Goal: Check status: Check status

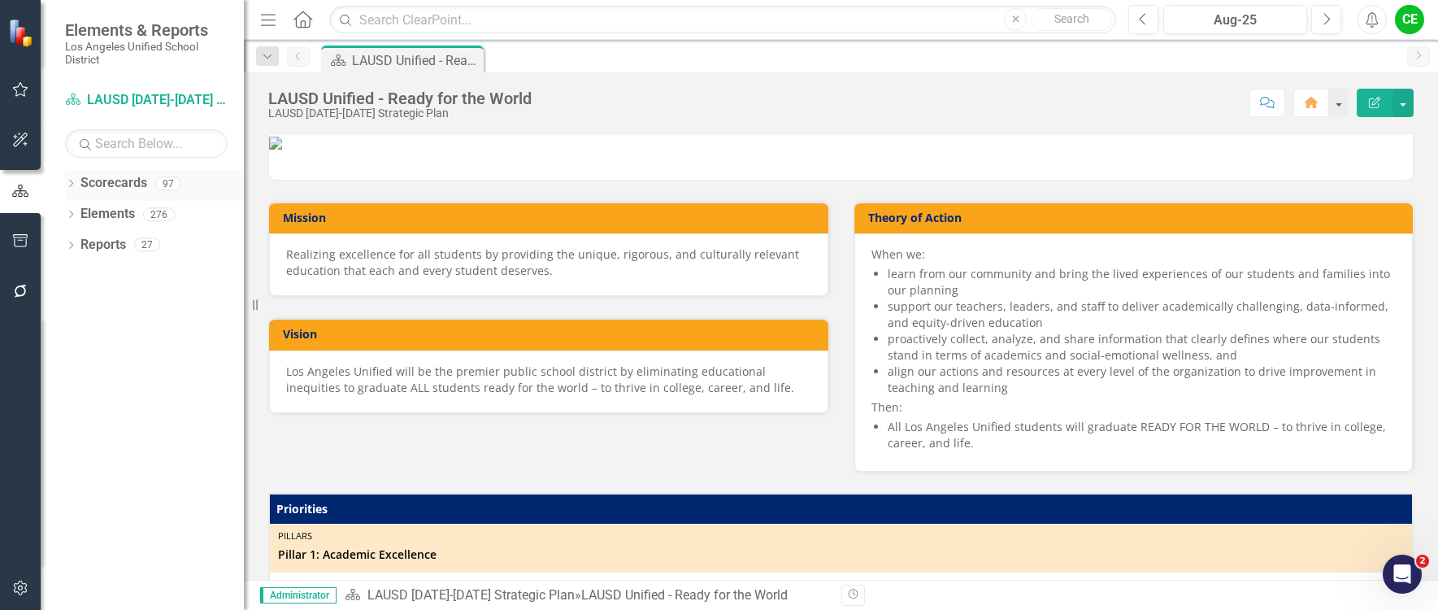
click at [70, 186] on icon at bounding box center [71, 183] width 4 height 7
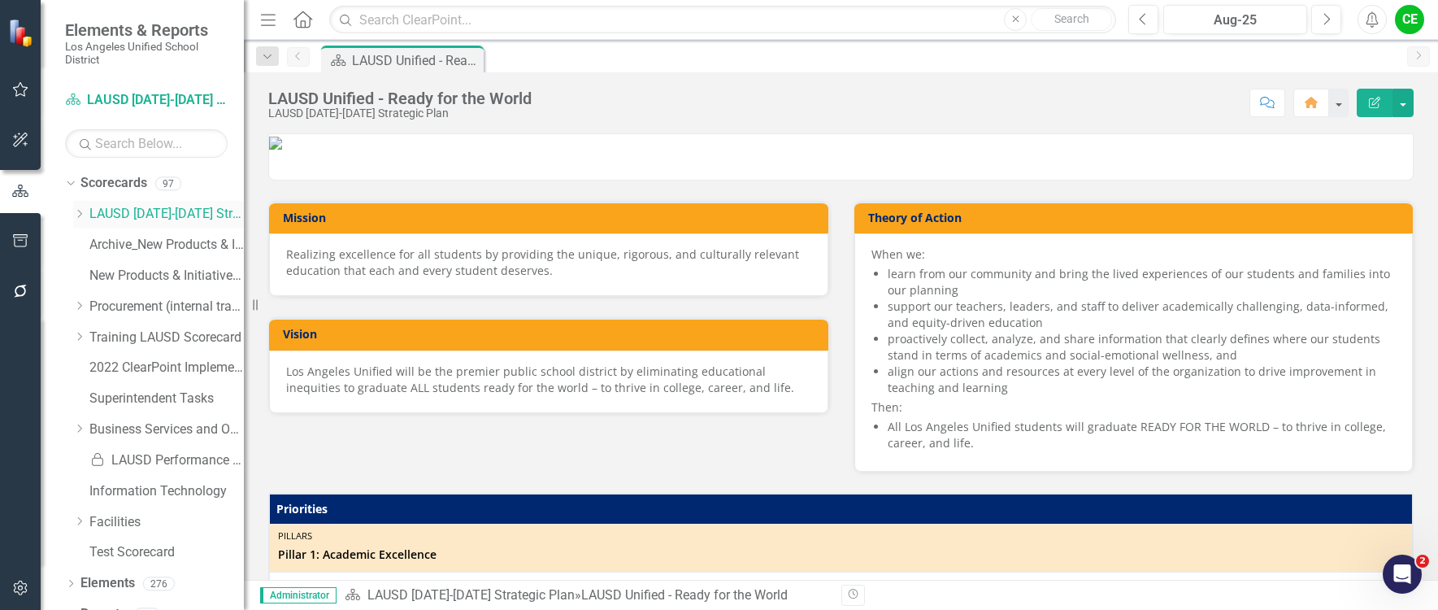
click at [77, 209] on icon "Dropdown" at bounding box center [79, 214] width 12 height 10
click at [94, 367] on icon "Dropdown" at bounding box center [95, 368] width 12 height 10
click at [170, 422] on link "Office of Communications and Media Relations" at bounding box center [183, 429] width 122 height 19
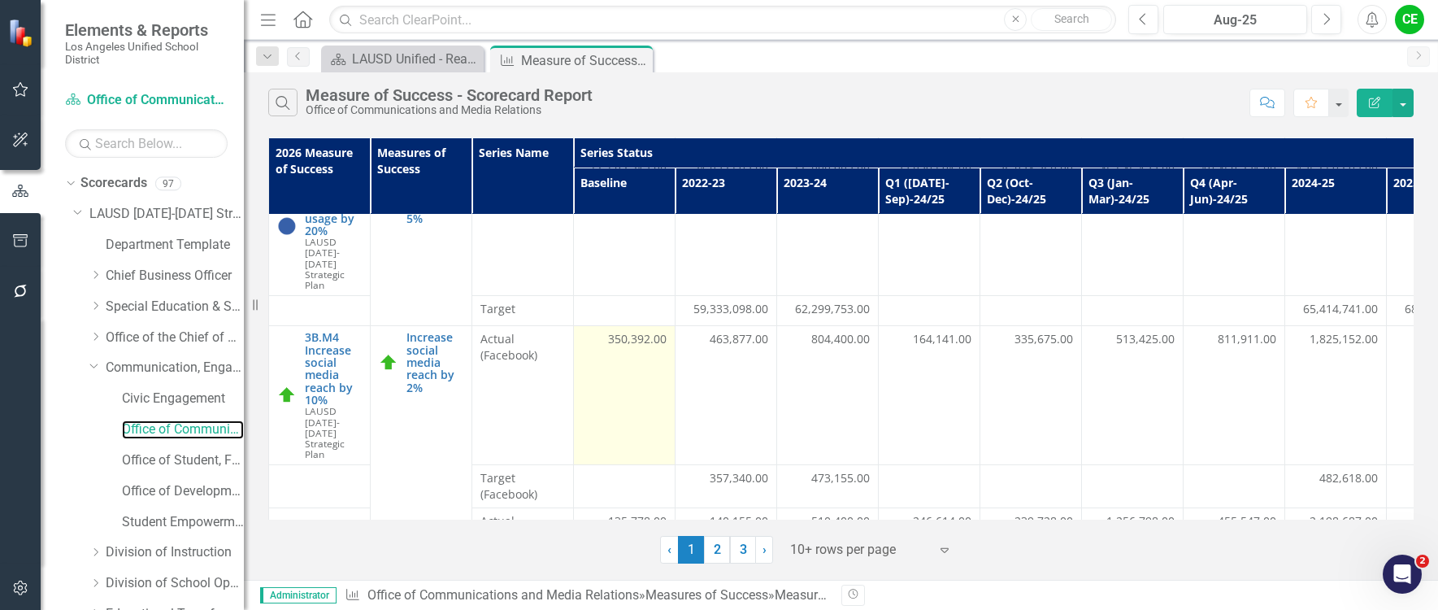
scroll to position [163, 0]
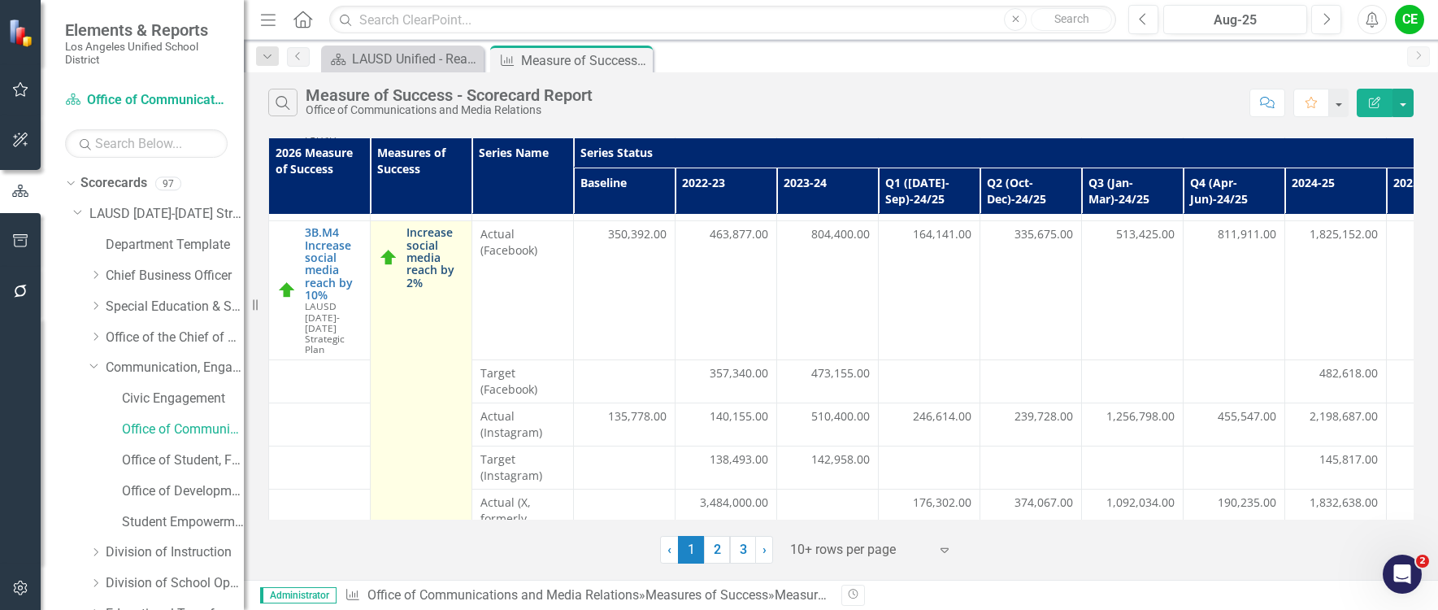
click at [426, 247] on link "Increase social media reach by 2%" at bounding box center [434, 257] width 57 height 63
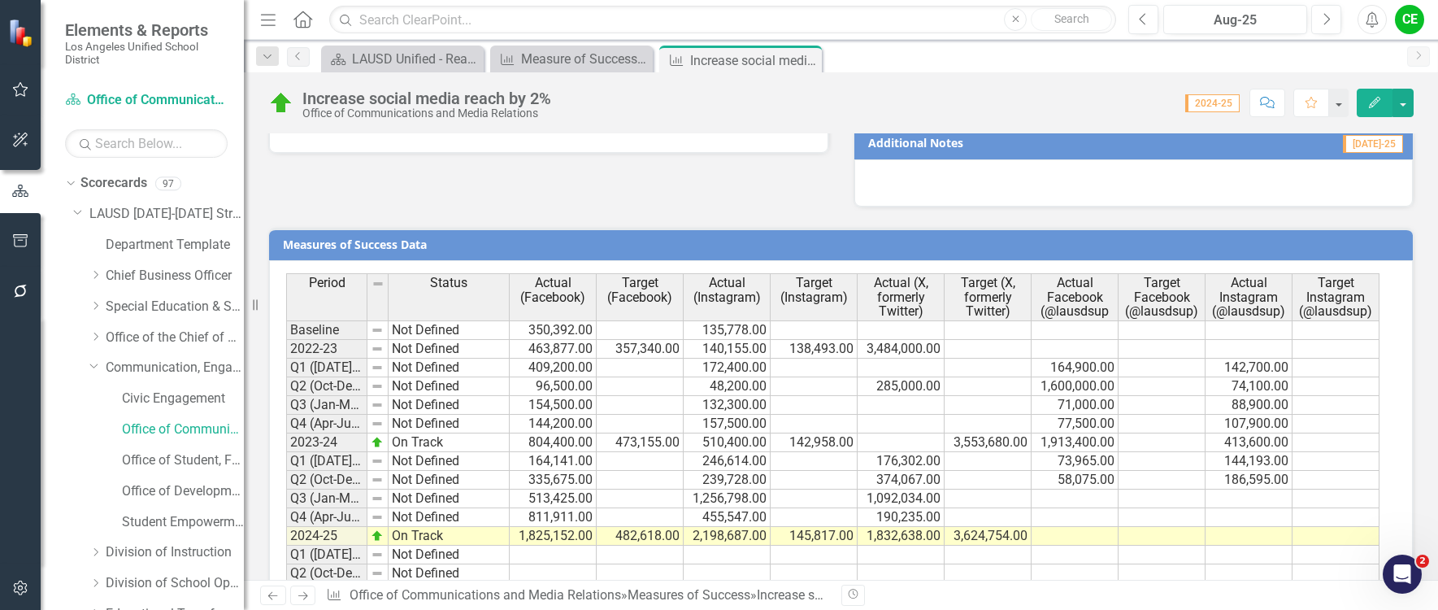
scroll to position [1213, 0]
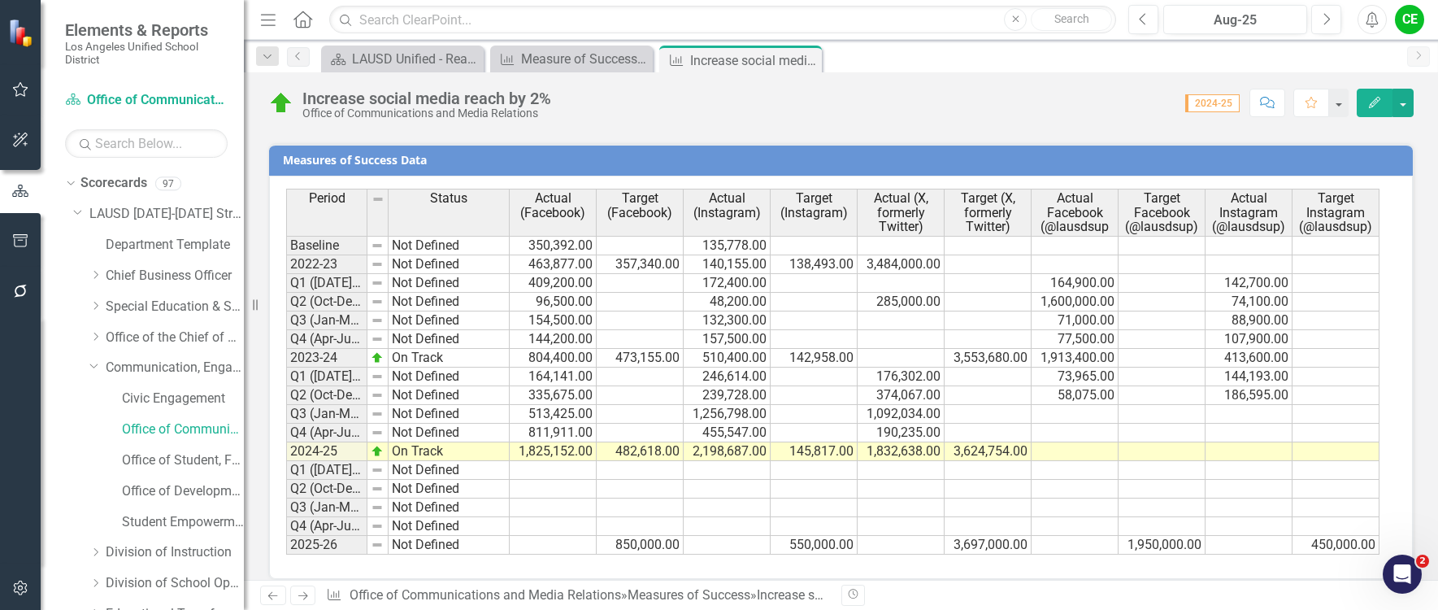
drag, startPoint x: 530, startPoint y: 358, endPoint x: 953, endPoint y: 2, distance: 552.1
click at [530, 367] on td "164,141.00" at bounding box center [553, 376] width 87 height 19
drag, startPoint x: 1084, startPoint y: 398, endPoint x: 1211, endPoint y: 415, distance: 127.9
click at [1092, 405] on td at bounding box center [1074, 414] width 87 height 19
click at [1085, 442] on td at bounding box center [1074, 451] width 87 height 19
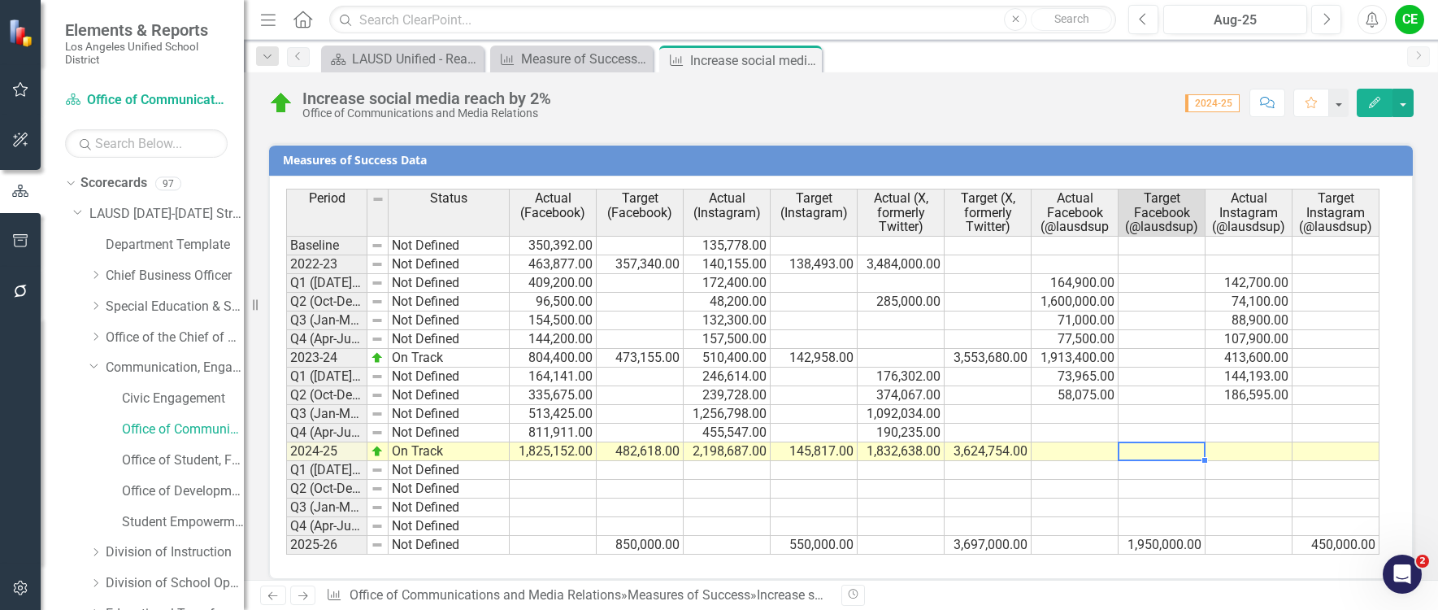
click at [286, 443] on div "Period Status Actual (Facebook) Target (Facebook) Actual (Instagram) Target (In…" at bounding box center [286, 372] width 0 height 366
click at [1089, 442] on td at bounding box center [1074, 451] width 87 height 19
drag, startPoint x: 1155, startPoint y: 436, endPoint x: 1175, endPoint y: 436, distance: 19.5
click at [1157, 442] on td at bounding box center [1161, 451] width 87 height 19
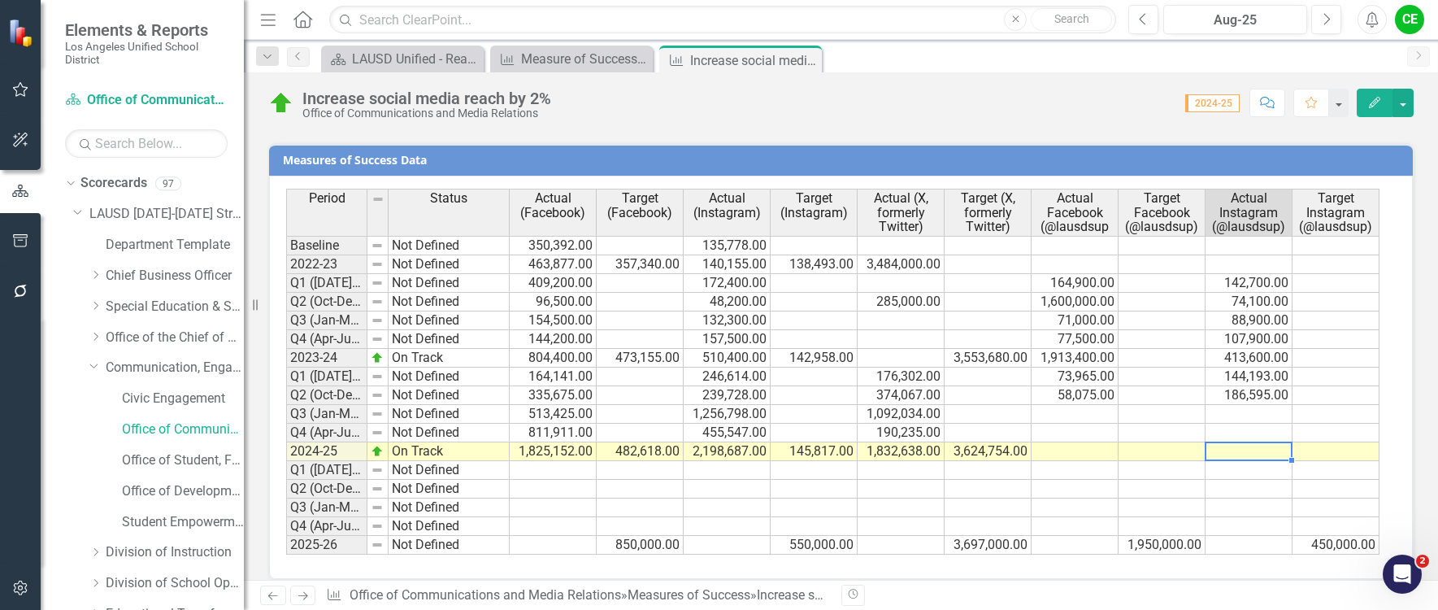
drag, startPoint x: 1253, startPoint y: 436, endPoint x: 1079, endPoint y: 437, distance: 174.0
click at [1239, 442] on td at bounding box center [1248, 451] width 87 height 19
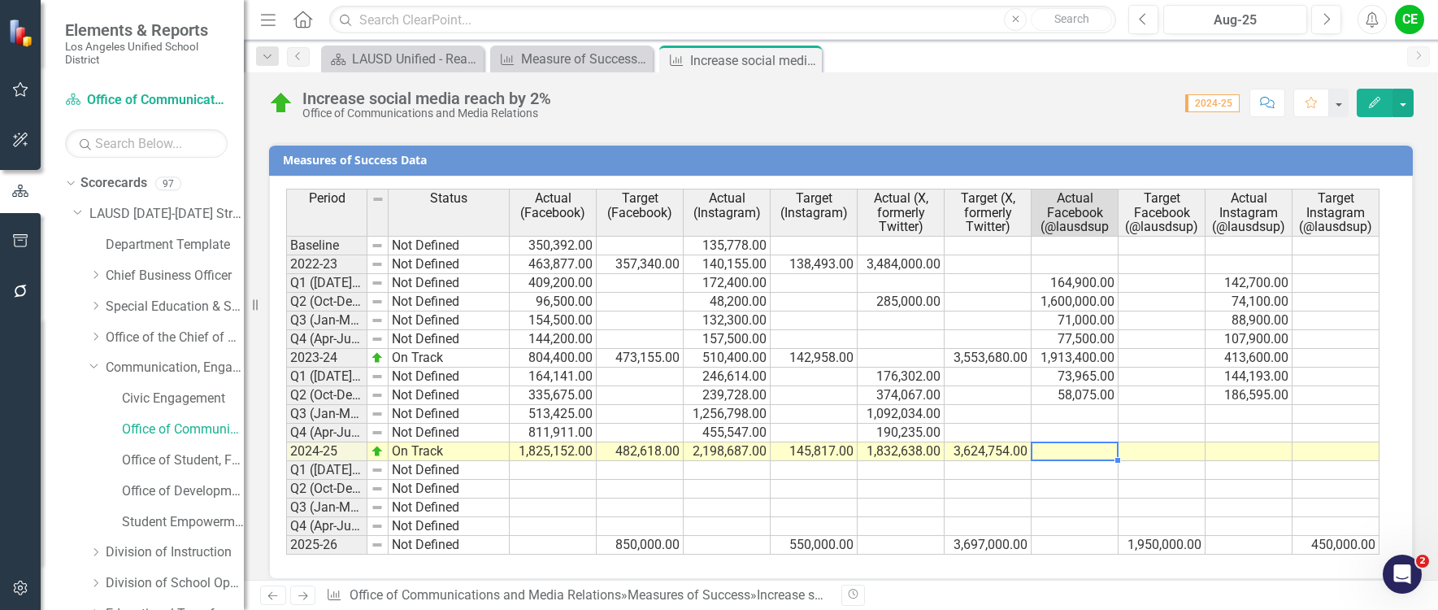
click at [1079, 442] on td at bounding box center [1074, 451] width 87 height 19
click at [1155, 442] on td at bounding box center [1161, 451] width 87 height 19
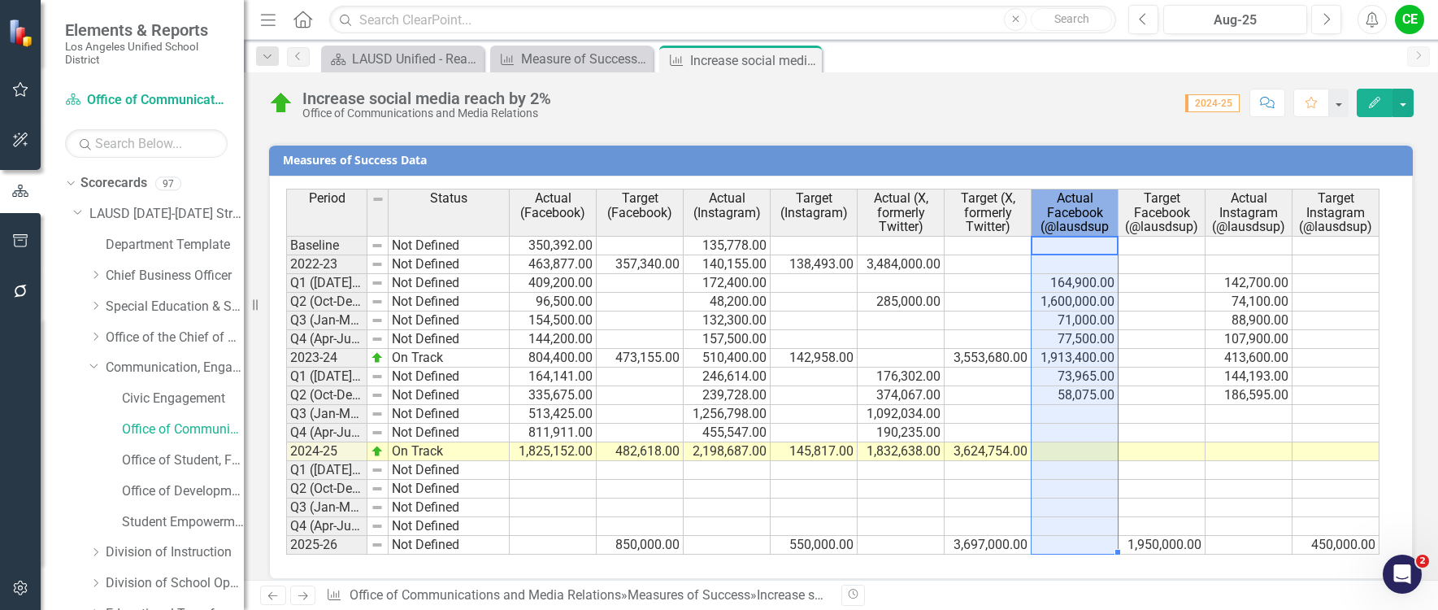
click at [1096, 214] on span "Actual Facebook (@lausdsup" at bounding box center [1075, 212] width 80 height 43
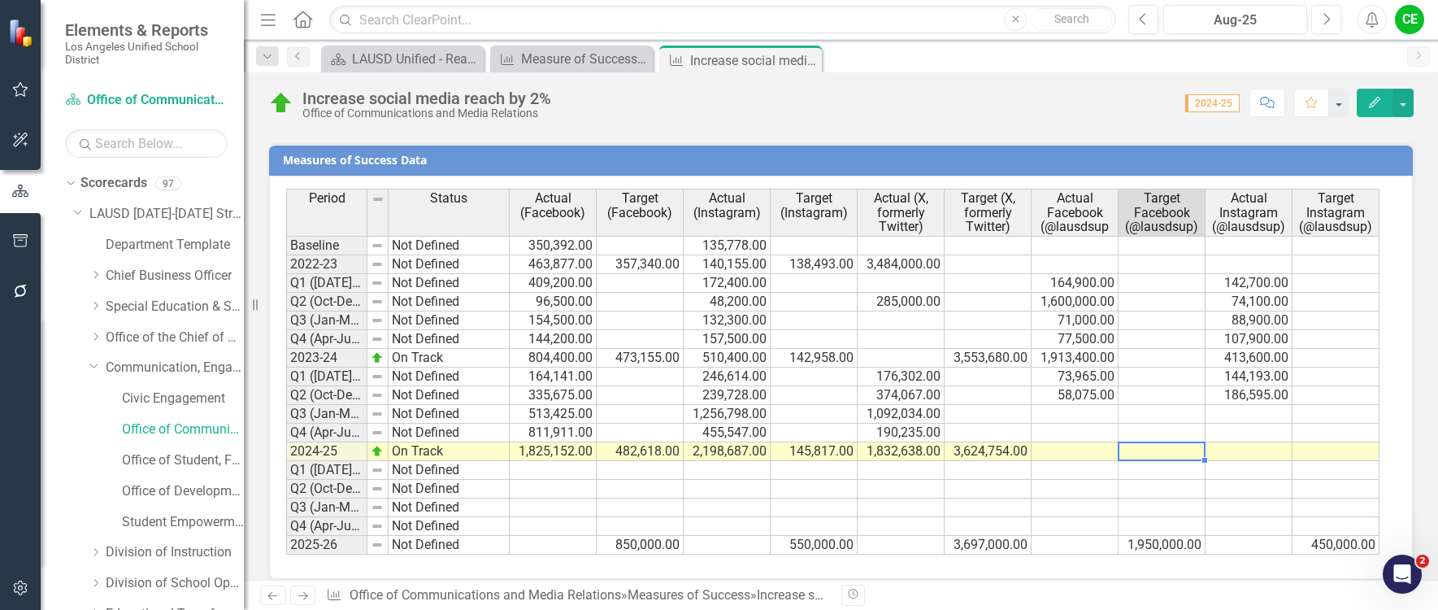
click at [1152, 442] on td at bounding box center [1161, 451] width 87 height 19
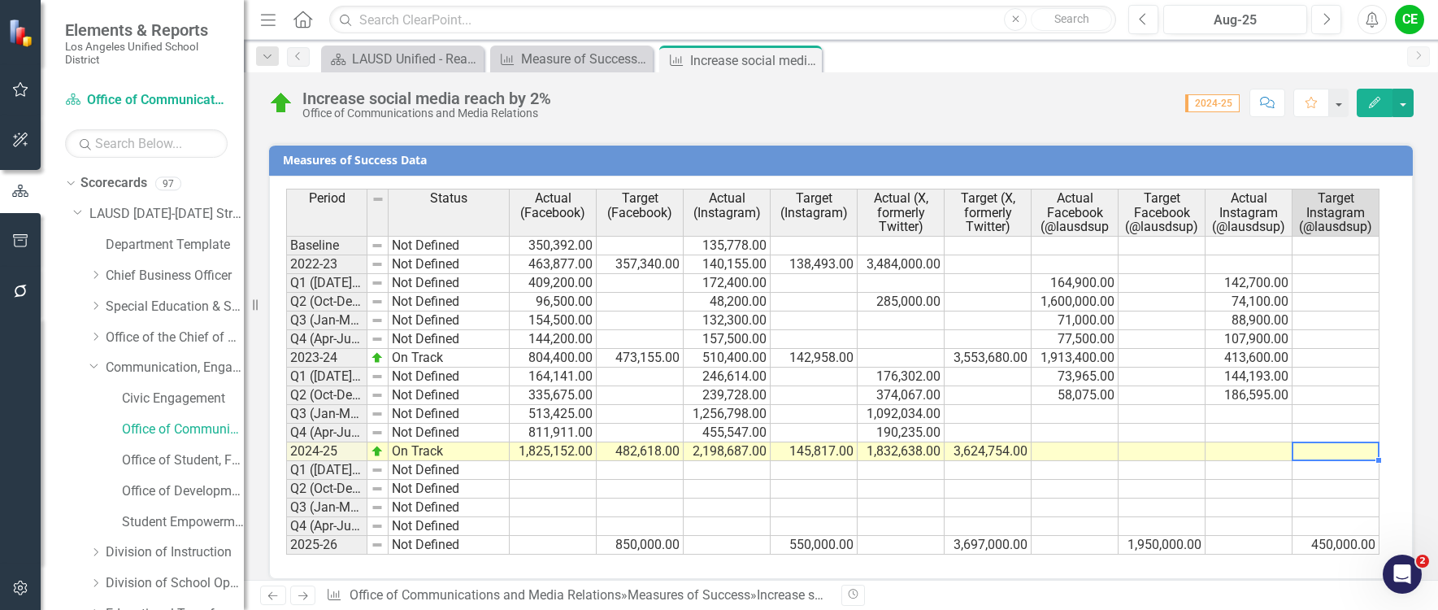
click at [1320, 442] on td at bounding box center [1335, 451] width 87 height 19
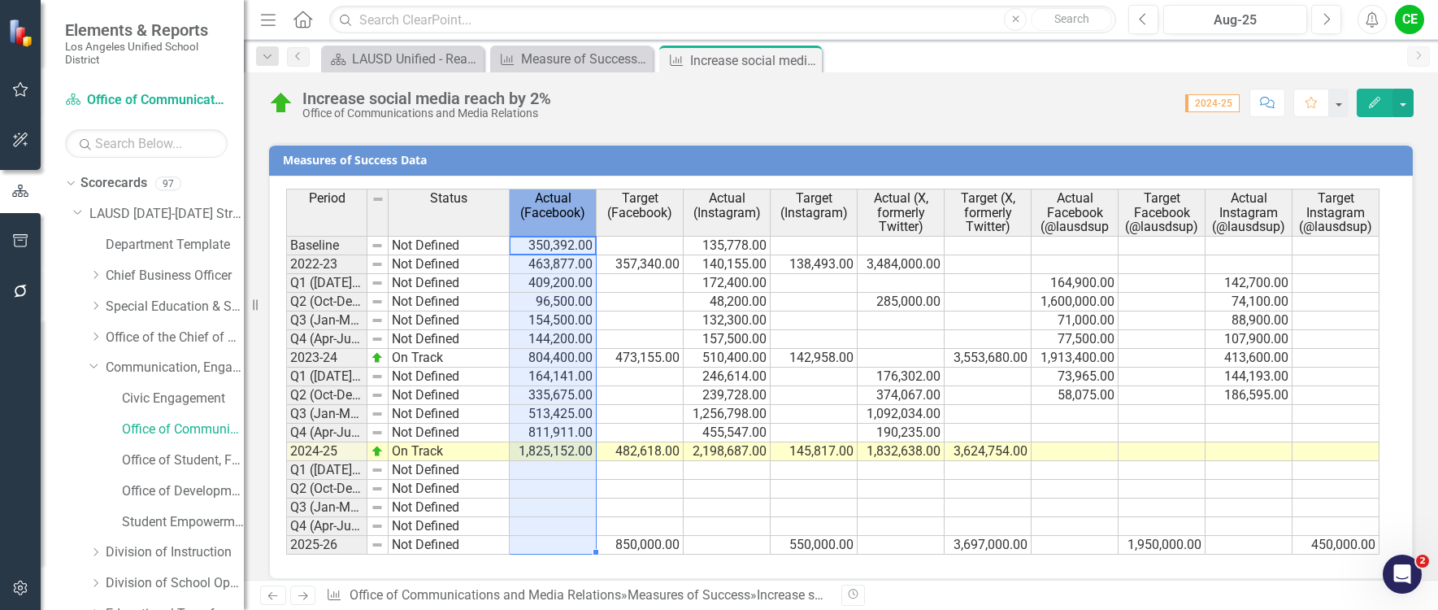
click at [553, 206] on th "Actual (Facebook)" at bounding box center [553, 212] width 87 height 47
click at [655, 461] on td at bounding box center [640, 470] width 87 height 19
